Goal: Information Seeking & Learning: Learn about a topic

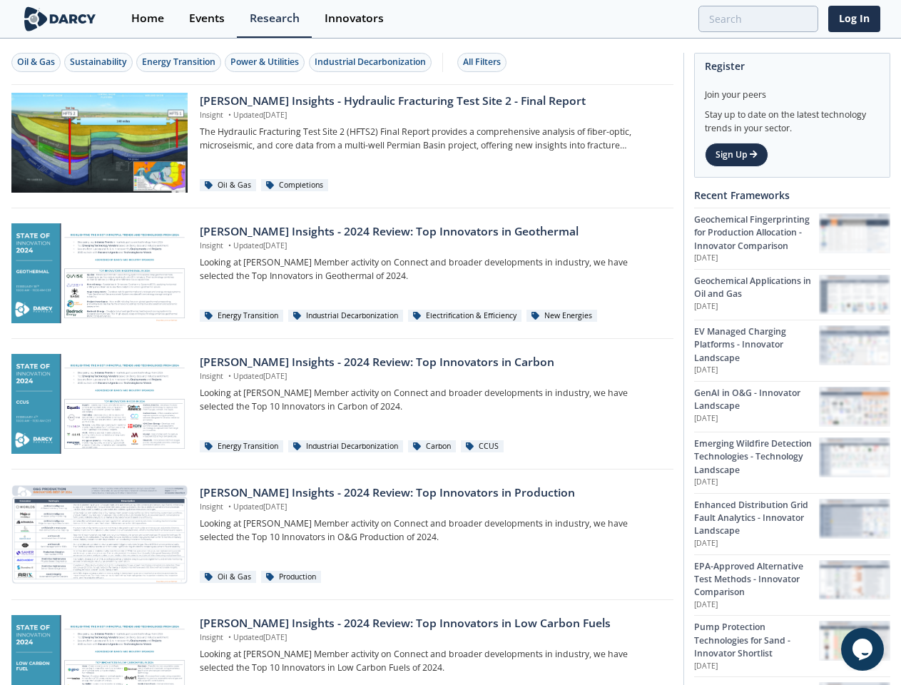
click at [36, 62] on div "Oil & Gas" at bounding box center [36, 62] width 38 height 13
click at [99, 62] on div "Sustainability" at bounding box center [98, 62] width 57 height 13
click at [180, 62] on div "Energy Transition" at bounding box center [178, 62] width 73 height 13
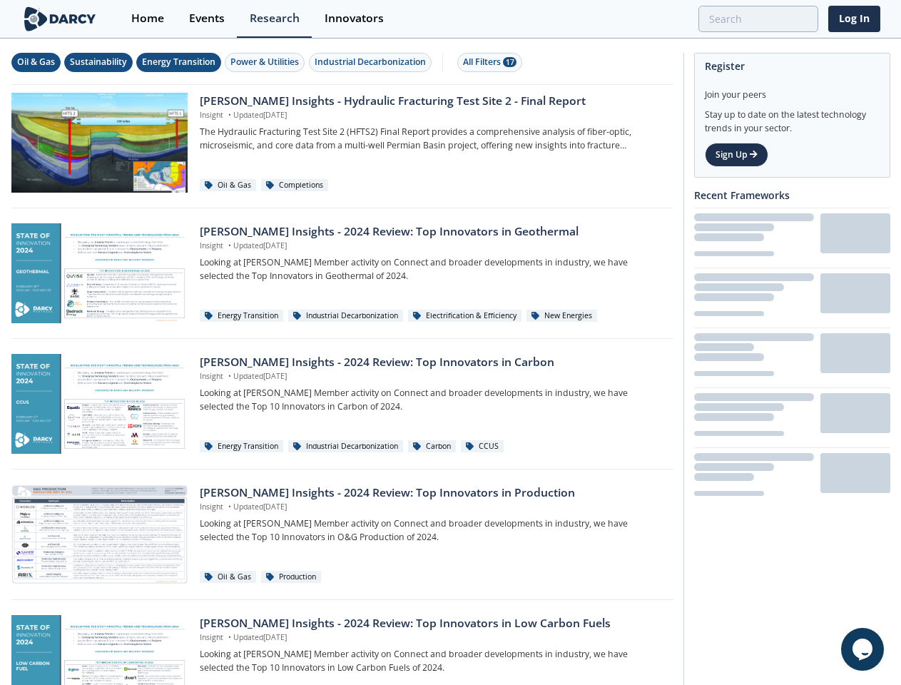
click at [267, 62] on div "Power & Utilities" at bounding box center [264, 62] width 68 height 13
